Goal: Task Accomplishment & Management: Use online tool/utility

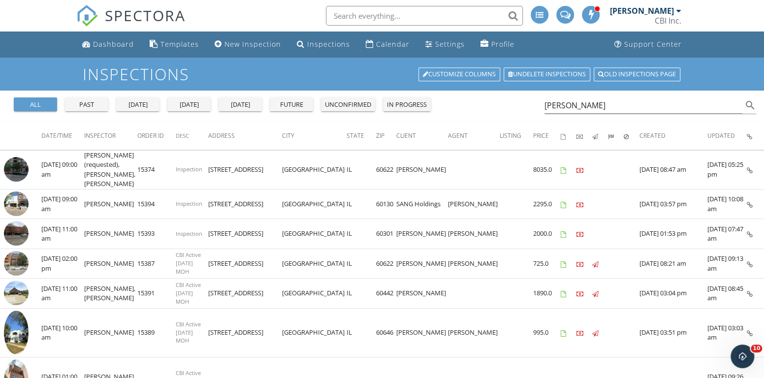
click at [45, 104] on div "all" at bounding box center [35, 105] width 35 height 10
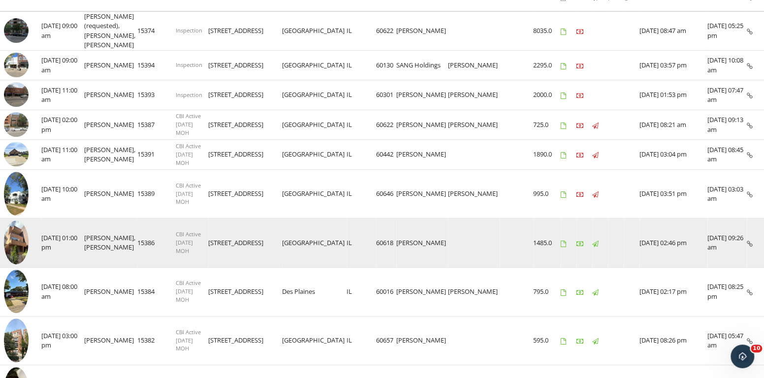
scroll to position [148, 0]
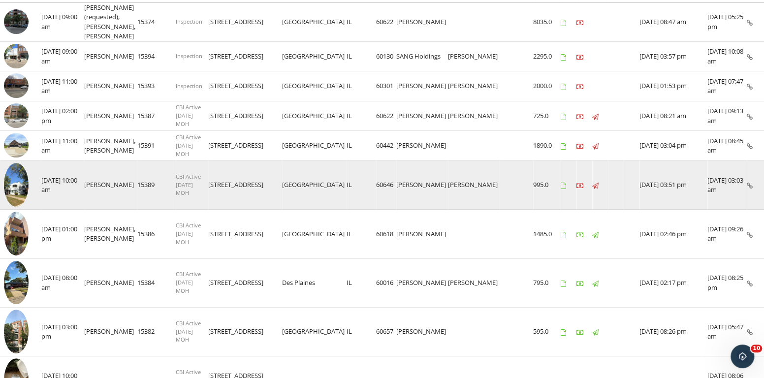
click at [14, 173] on img at bounding box center [16, 185] width 25 height 44
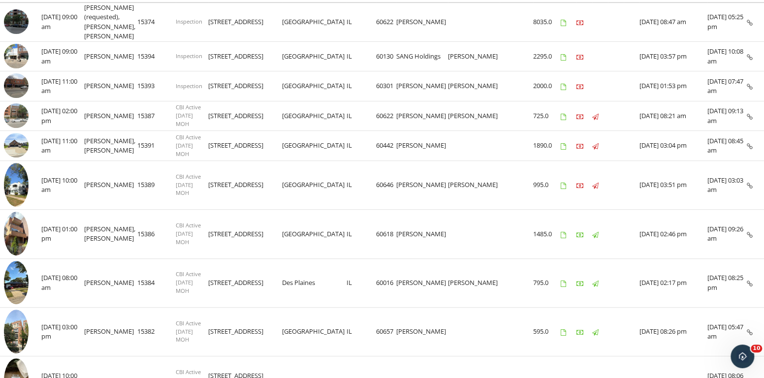
scroll to position [0, 0]
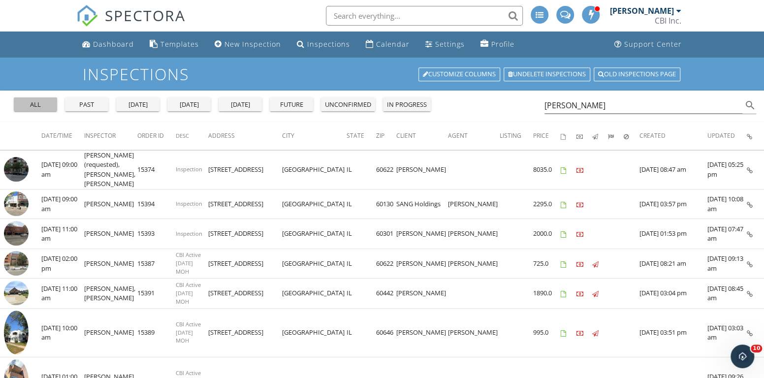
click at [31, 102] on div "all" at bounding box center [35, 105] width 35 height 10
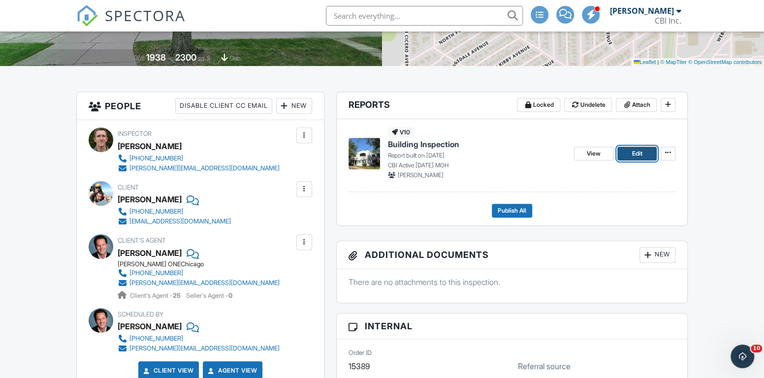
click at [626, 155] on link "Edit" at bounding box center [636, 154] width 39 height 14
